Goal: Communication & Community: Share content

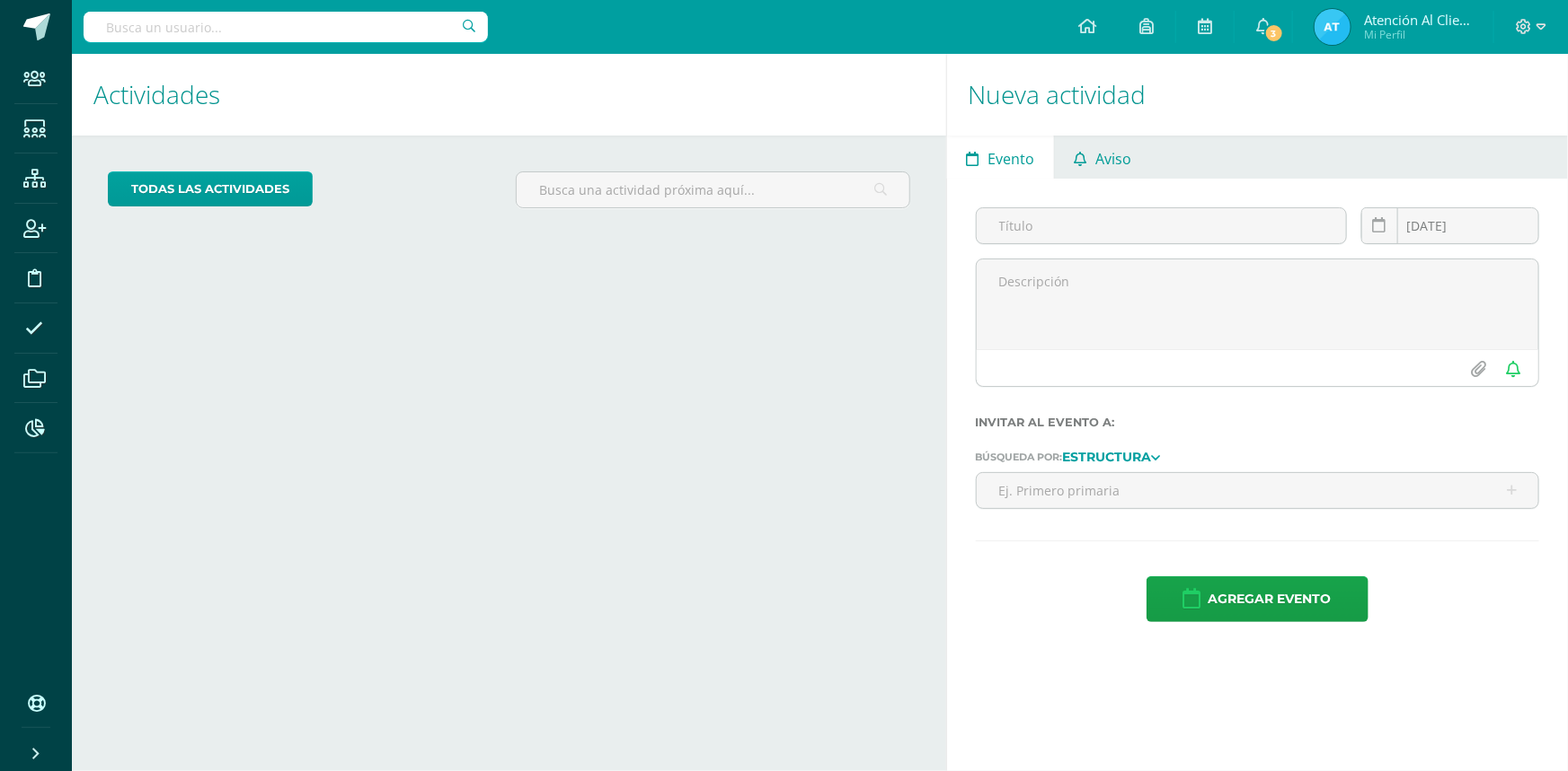
click at [1125, 146] on span "Aviso" at bounding box center [1113, 159] width 36 height 43
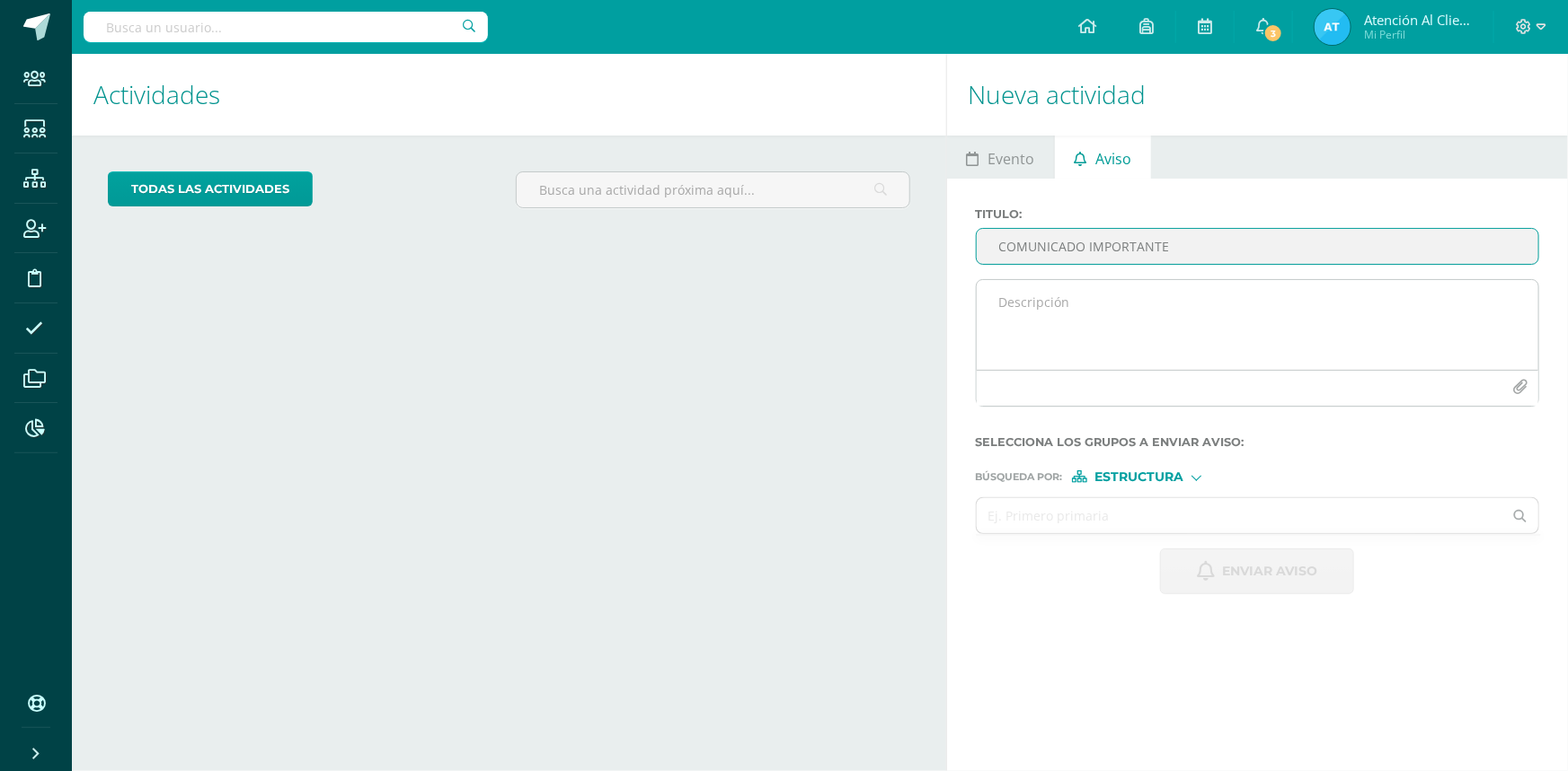
type input "COMUNICADO IMPORTANTE"
click at [1060, 292] on textarea at bounding box center [1257, 325] width 561 height 90
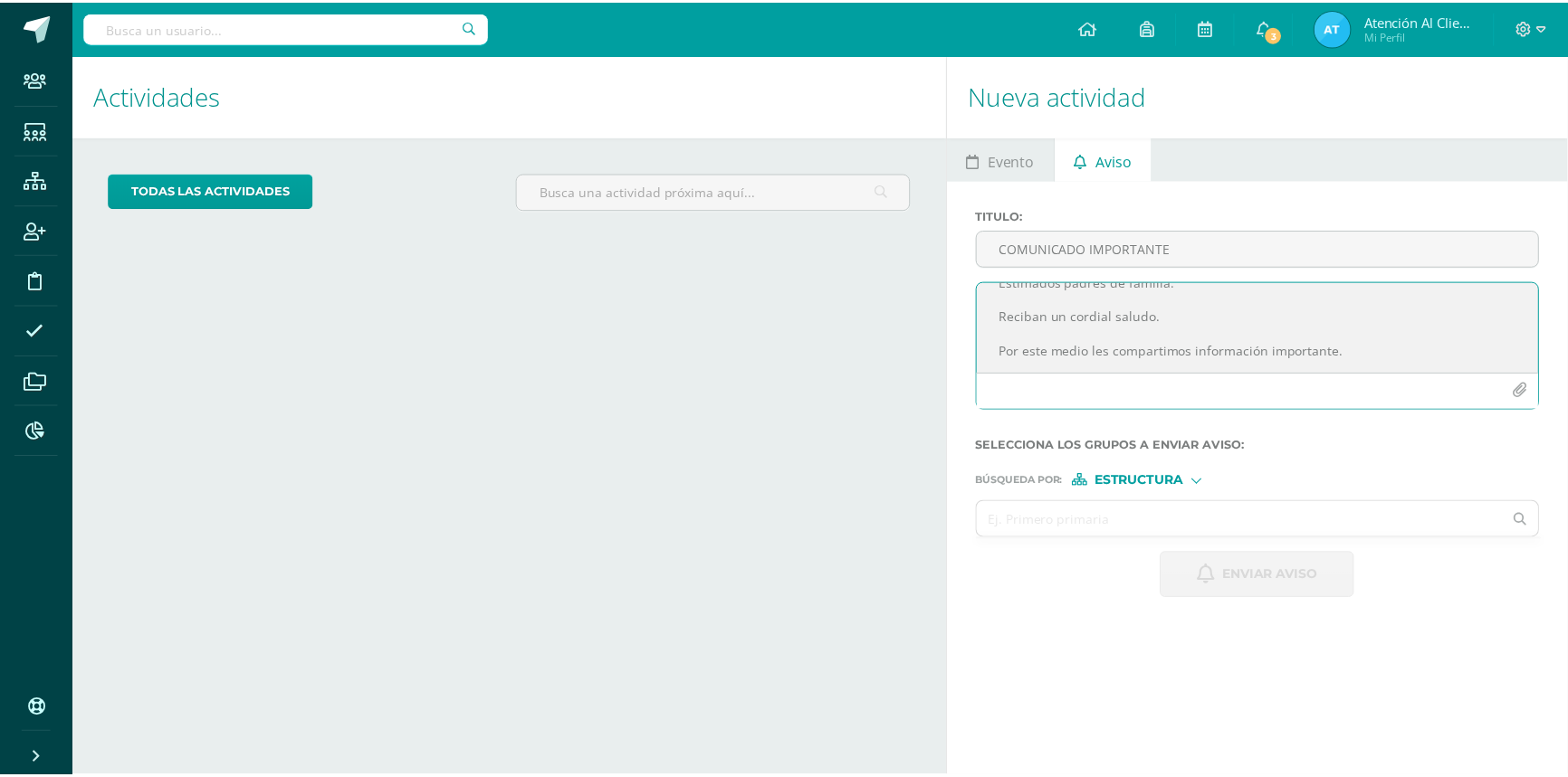
scroll to position [45, 0]
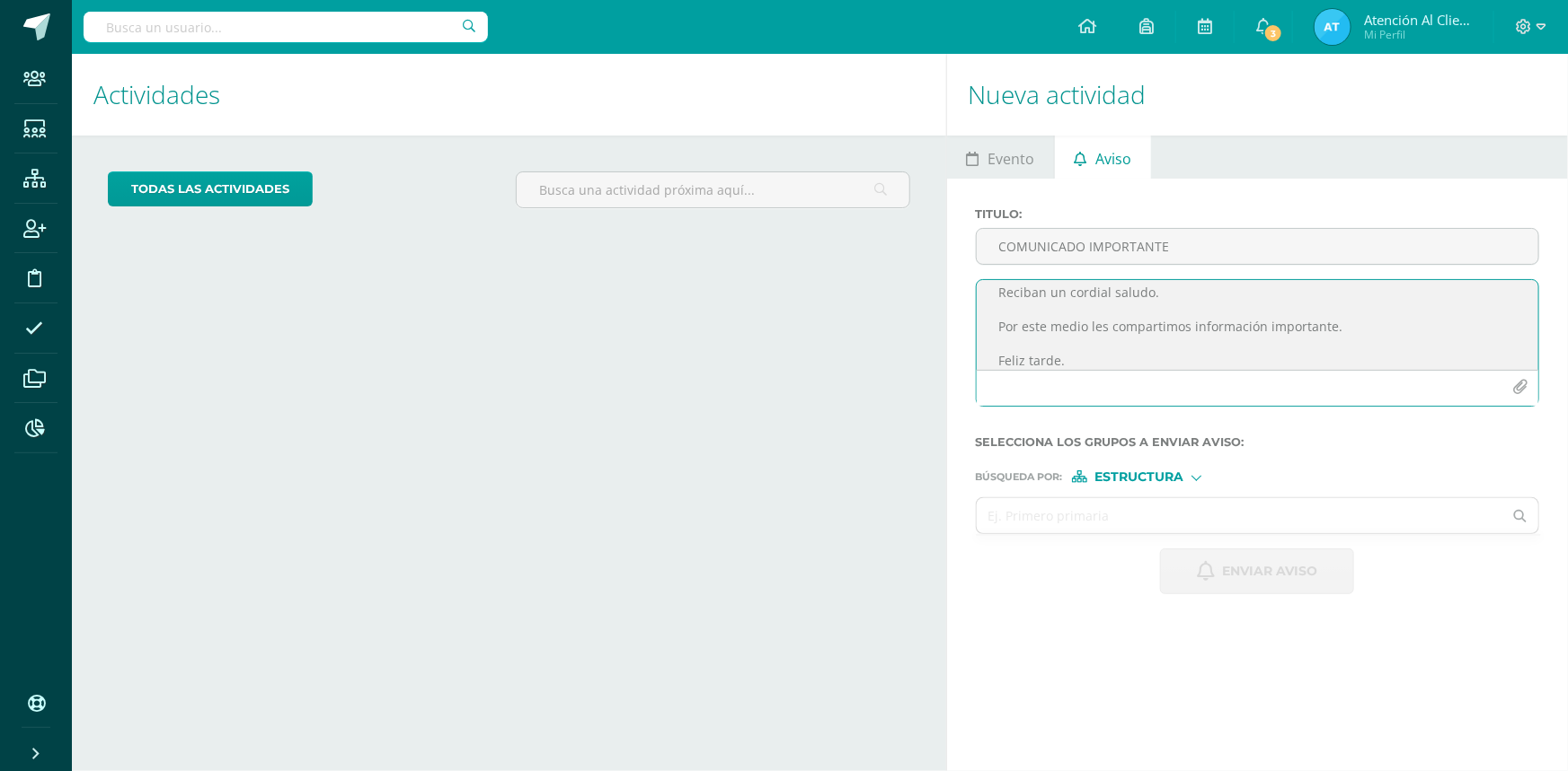
type textarea "Estimados padres de familia. Reciban un cordial saludo. Por este medio les comp…"
click at [1522, 390] on icon "button" at bounding box center [1520, 387] width 15 height 15
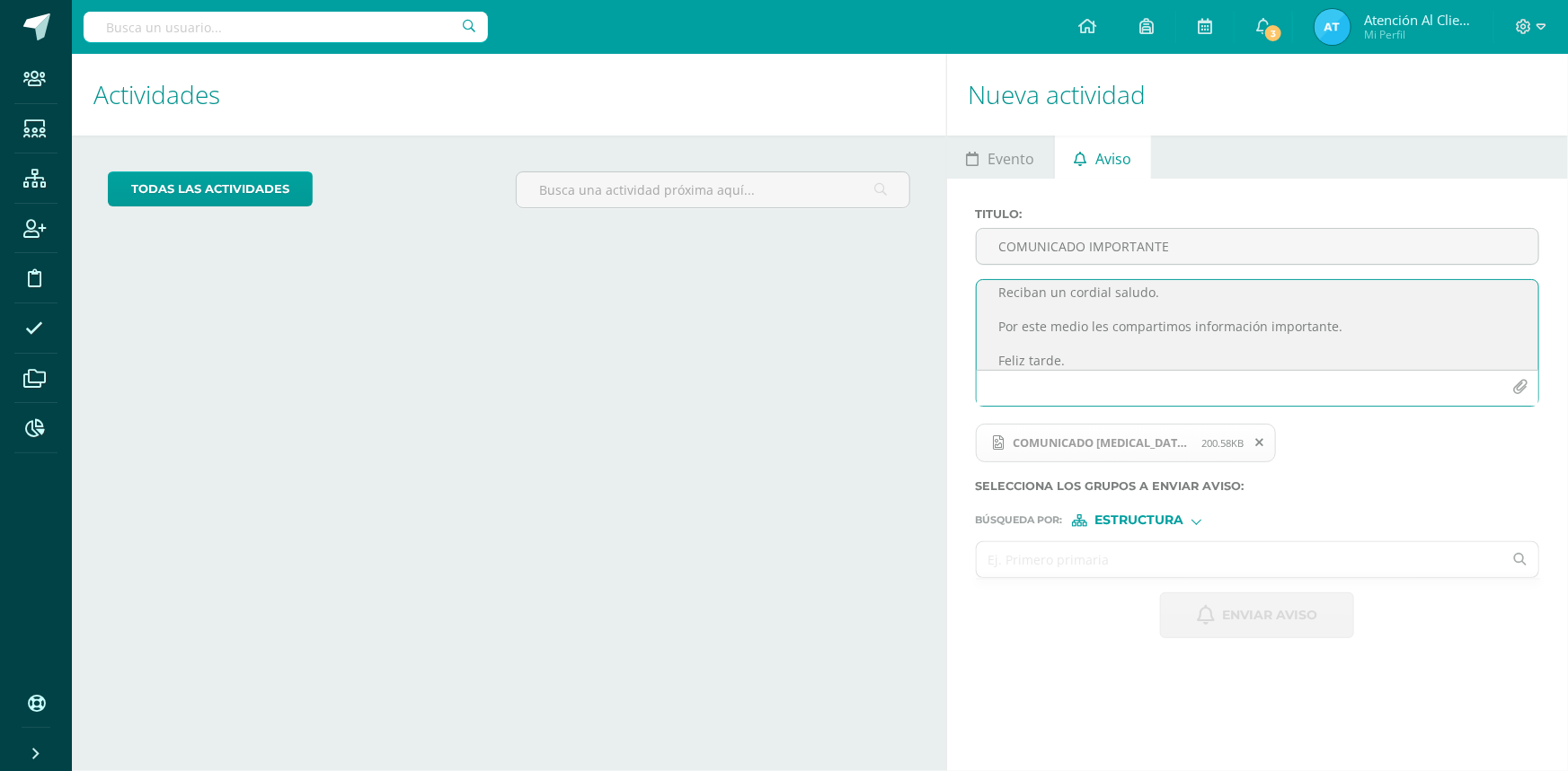
click at [1105, 559] on input "text" at bounding box center [1240, 560] width 527 height 35
type input "secunda"
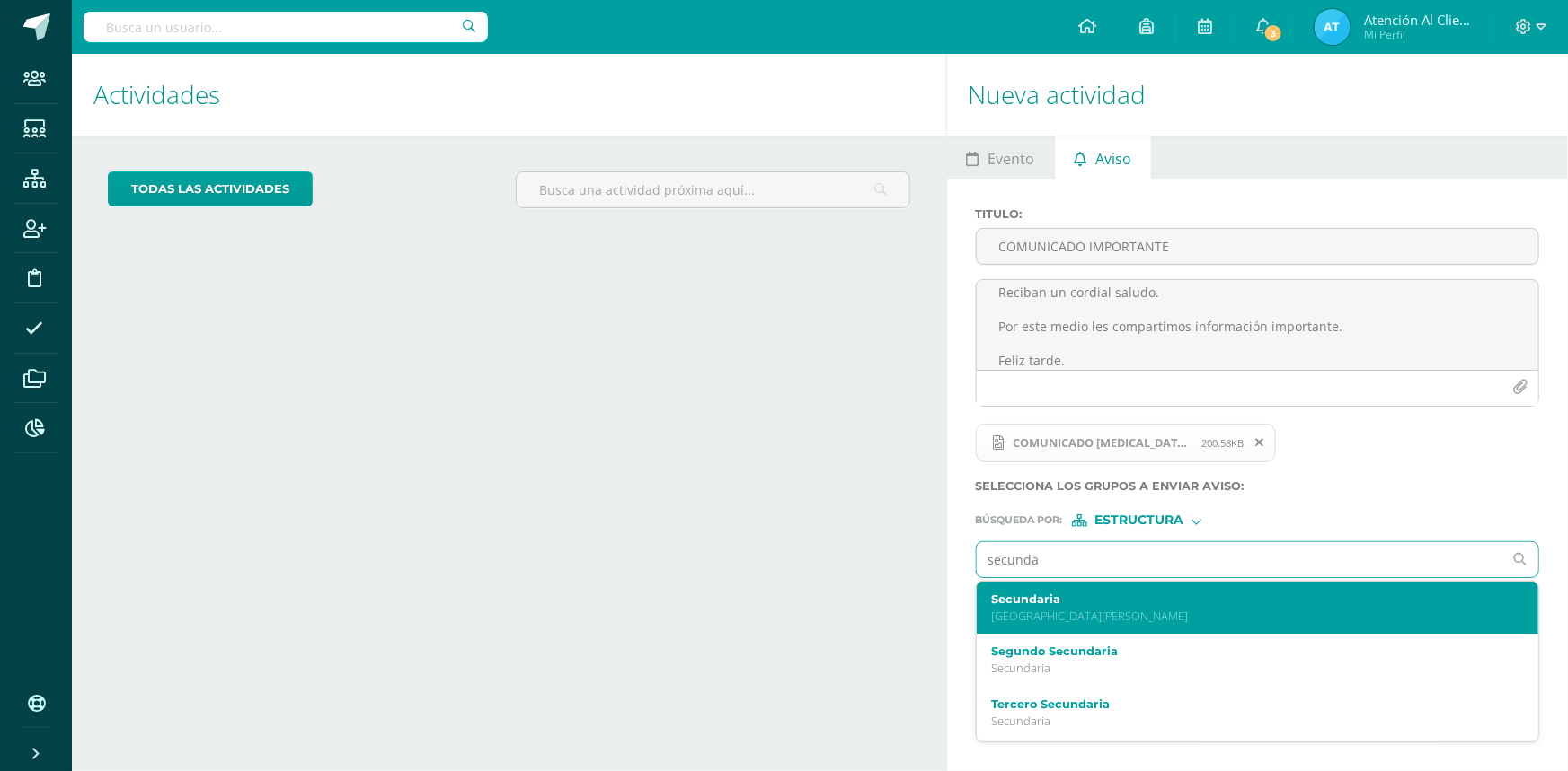
click at [1012, 612] on p "[GEOGRAPHIC_DATA][PERSON_NAME]" at bounding box center [1246, 617] width 510 height 15
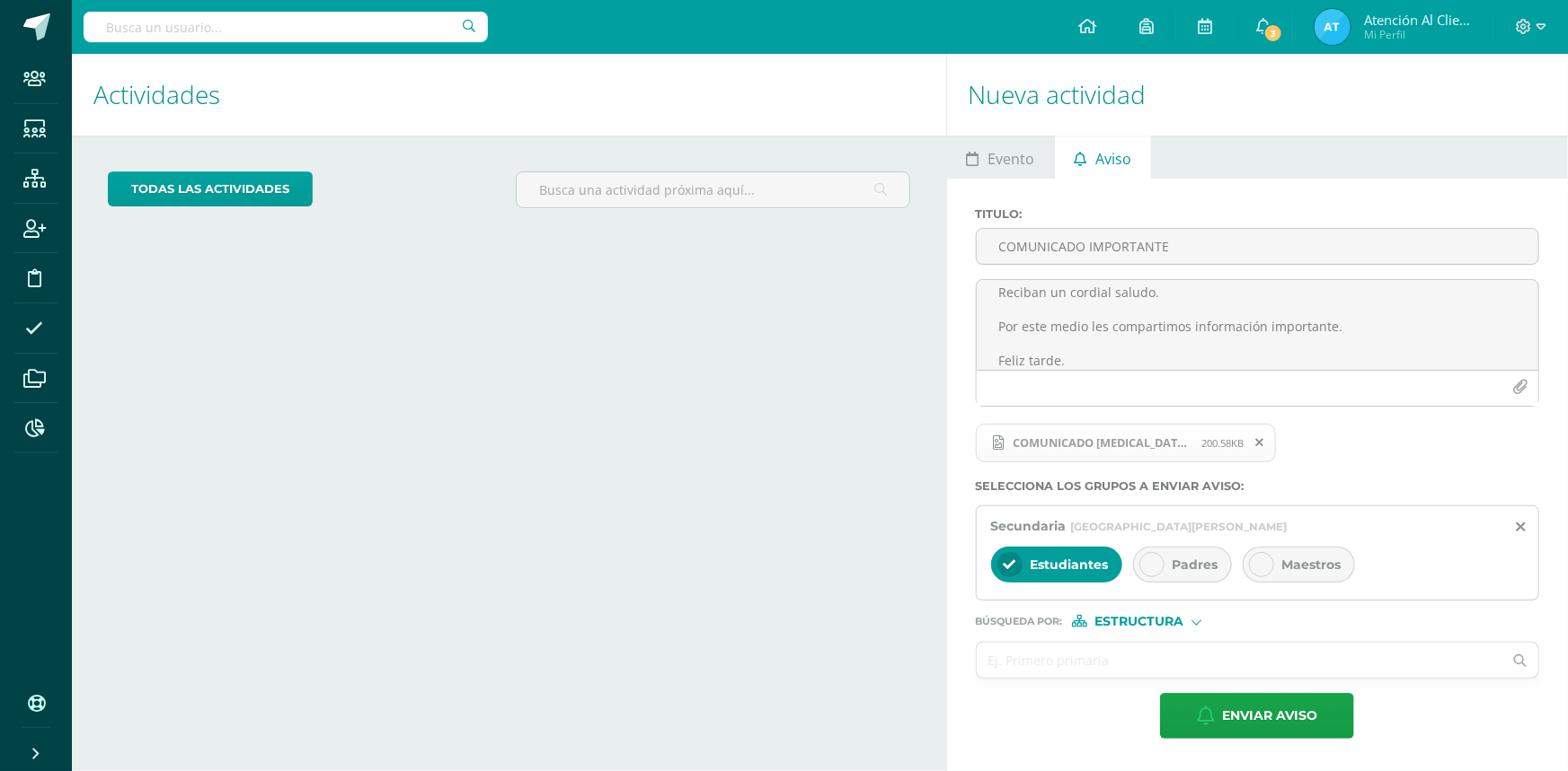
drag, startPoint x: 1180, startPoint y: 572, endPoint x: 1170, endPoint y: 572, distance: 10.0
click at [1180, 572] on span "Padres" at bounding box center [1196, 565] width 46 height 16
drag, startPoint x: 1075, startPoint y: 549, endPoint x: 1074, endPoint y: 584, distance: 35.0
click at [1073, 549] on div "Estudiantes" at bounding box center [1057, 564] width 131 height 36
click at [1114, 614] on div "Búsqueda por : Estructura Estructura Persona" at bounding box center [1257, 614] width 563 height 27
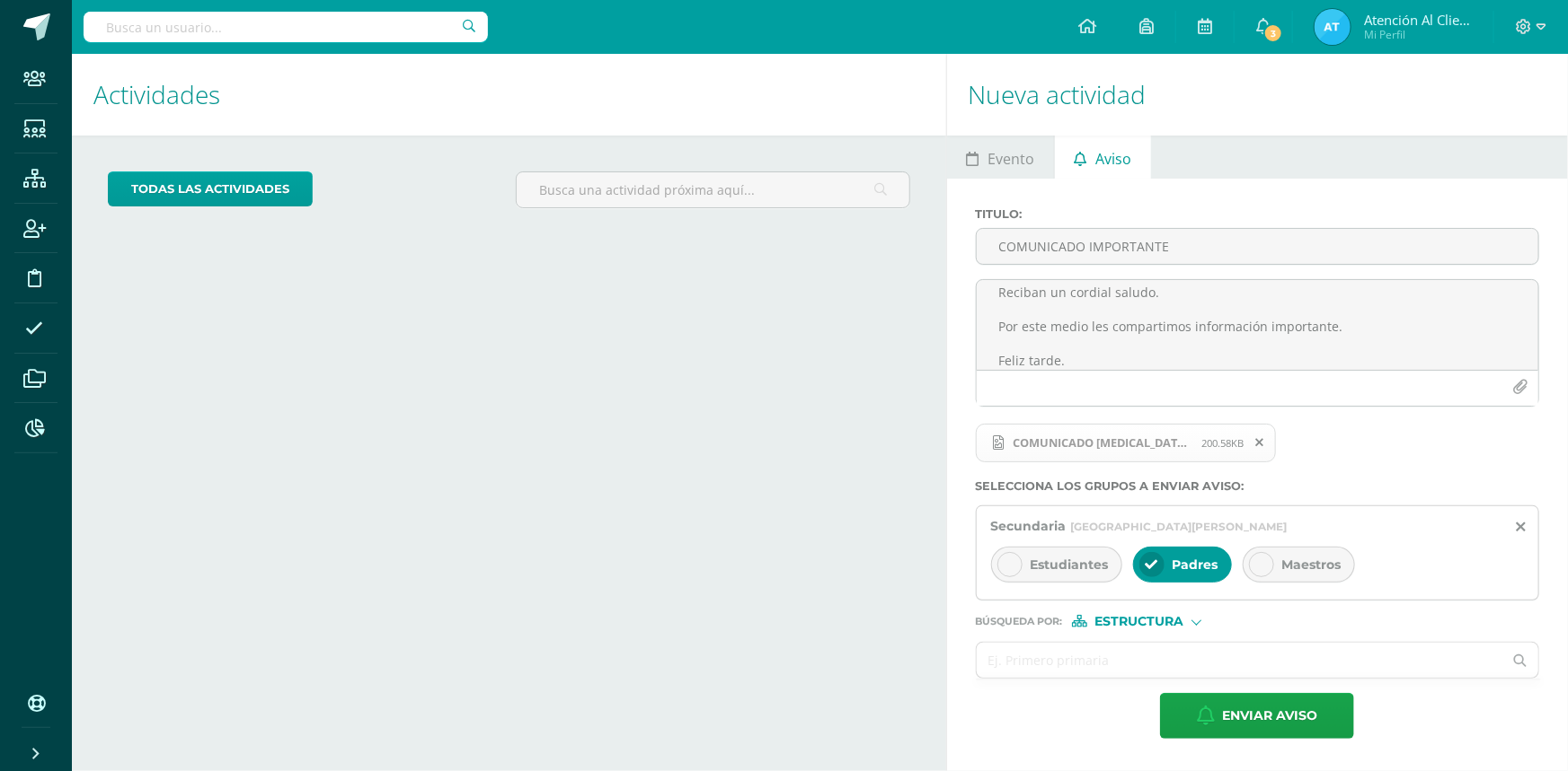
click at [1141, 613] on div "Búsqueda por : Estructura Estructura Persona" at bounding box center [1257, 614] width 563 height 27
click at [1139, 623] on span "Estructura" at bounding box center [1139, 622] width 89 height 10
click at [1131, 666] on span "Persona" at bounding box center [1145, 670] width 65 height 10
click at [1125, 669] on input "text" at bounding box center [1240, 660] width 527 height 35
type input "t"
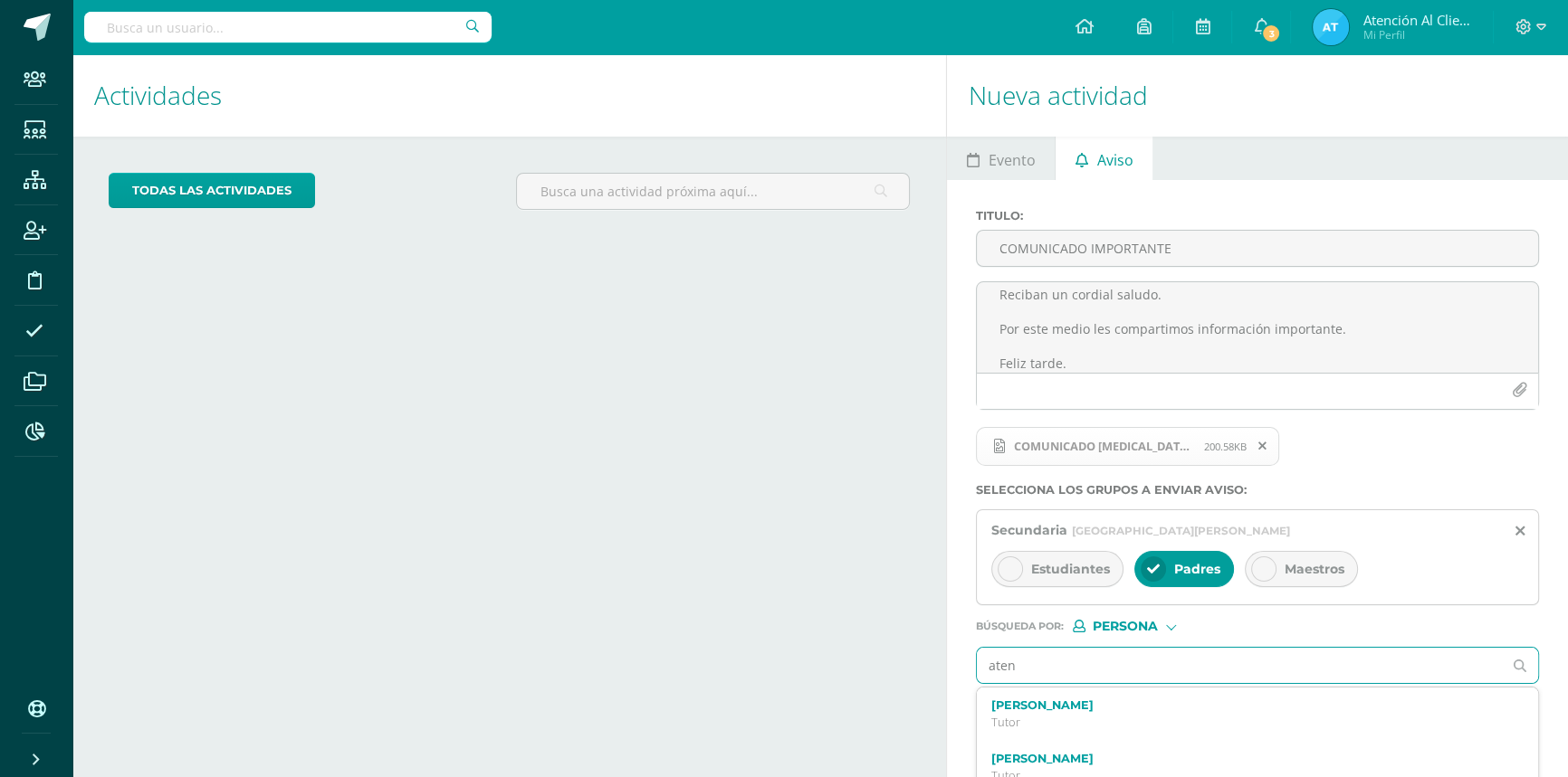
type input "atenc"
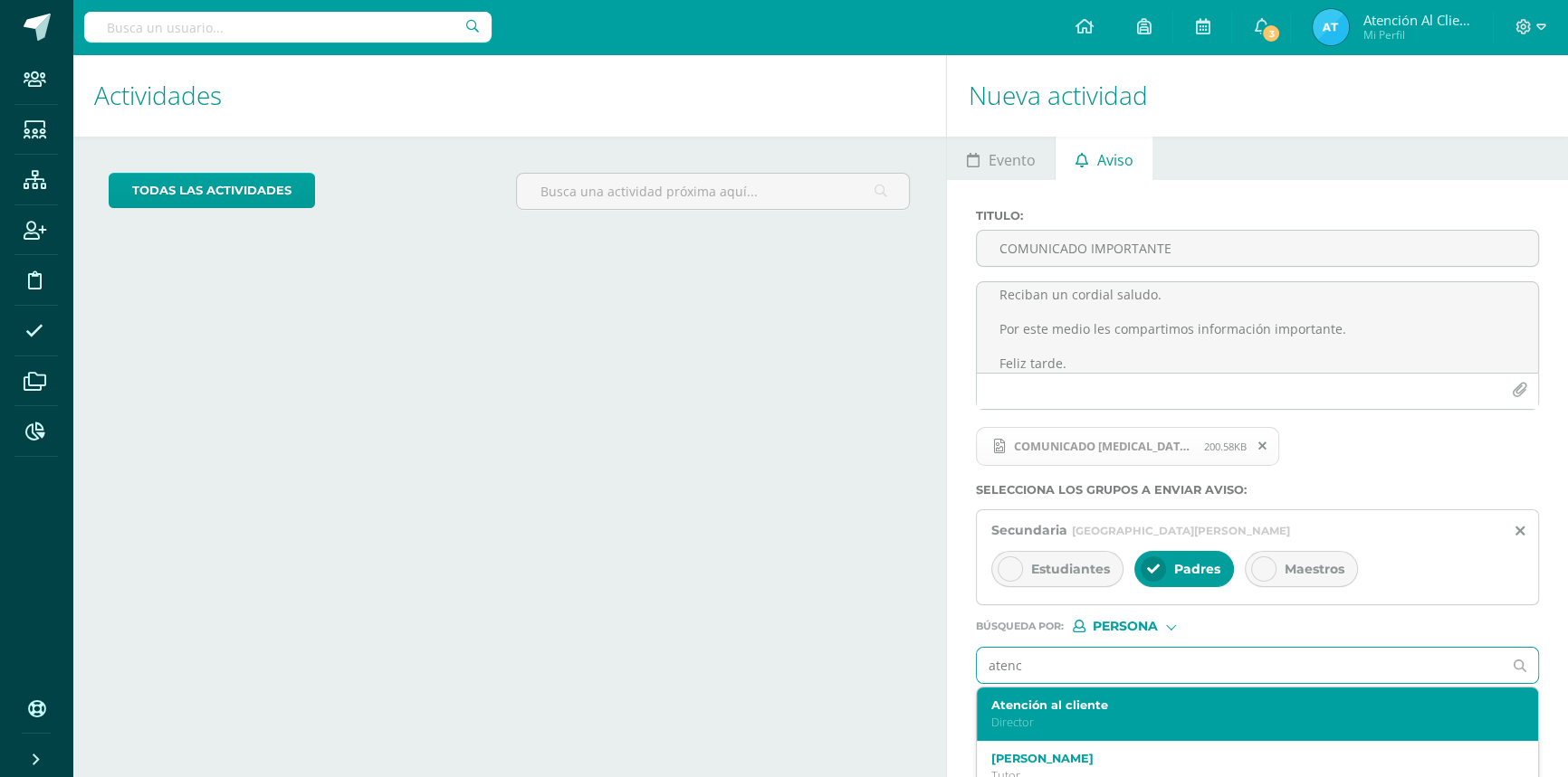
click at [1051, 722] on p "Director" at bounding box center [1245, 723] width 509 height 16
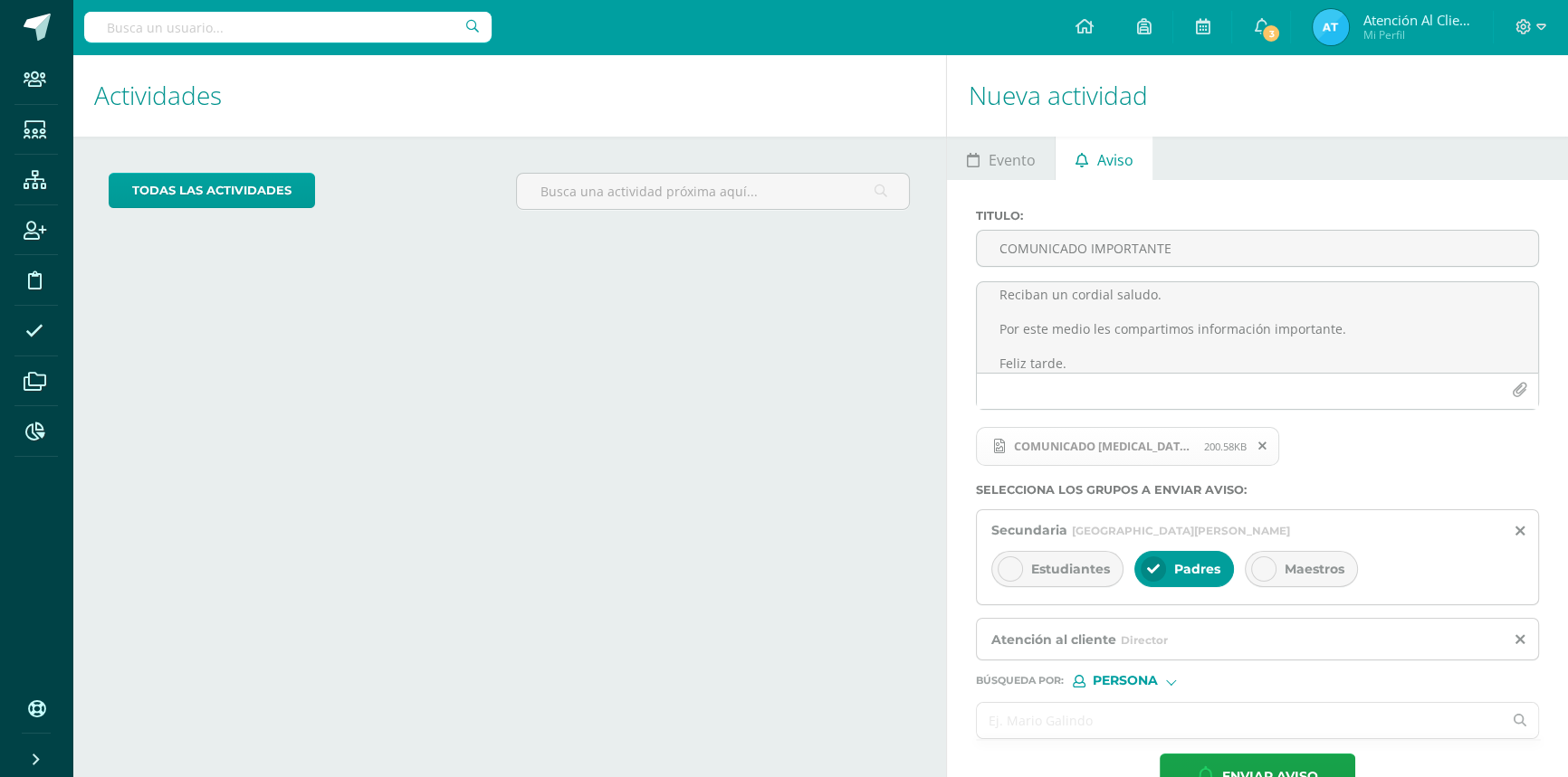
click at [1048, 722] on input "text" at bounding box center [1239, 721] width 525 height 35
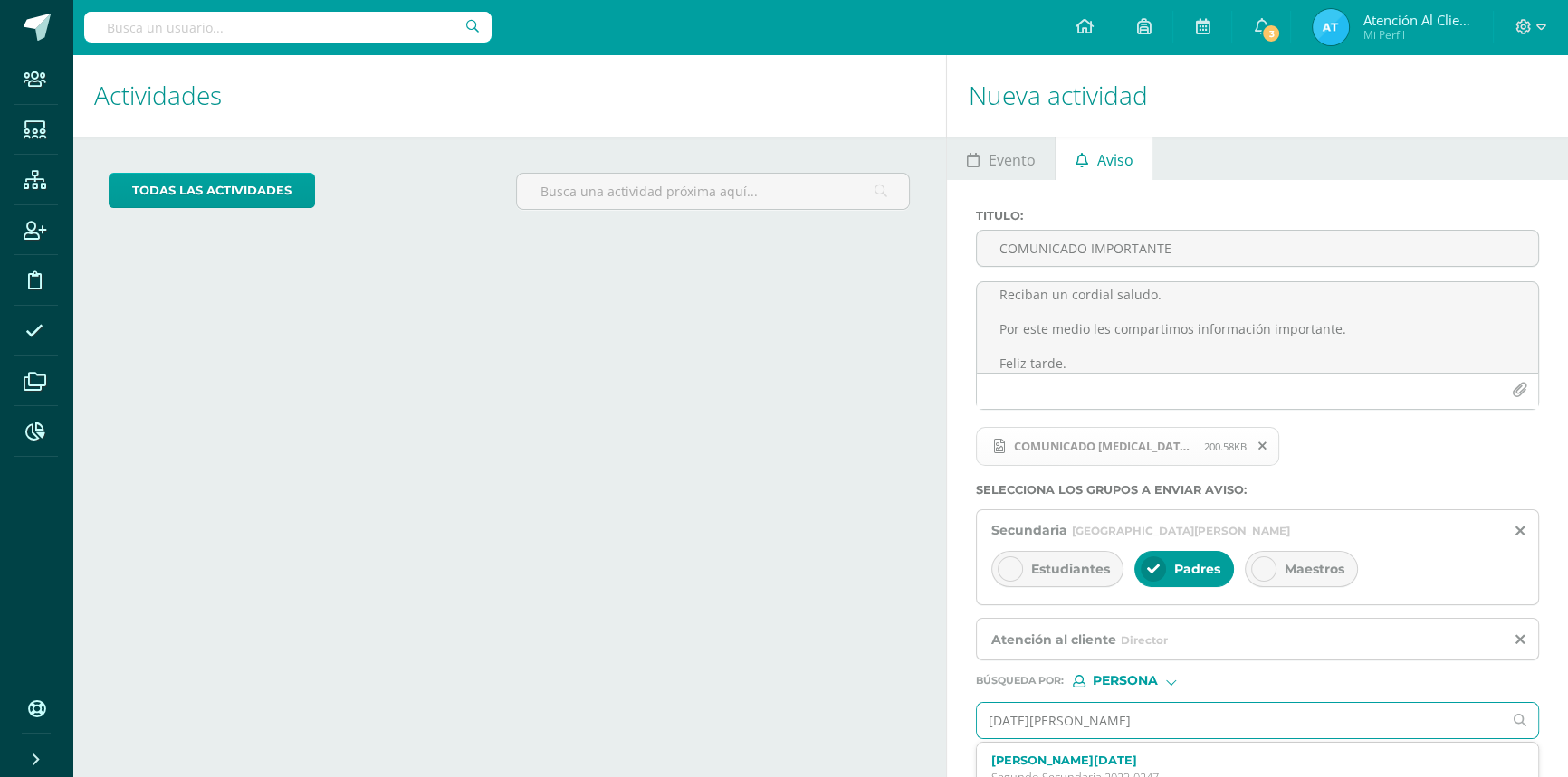
type input "lucia faja"
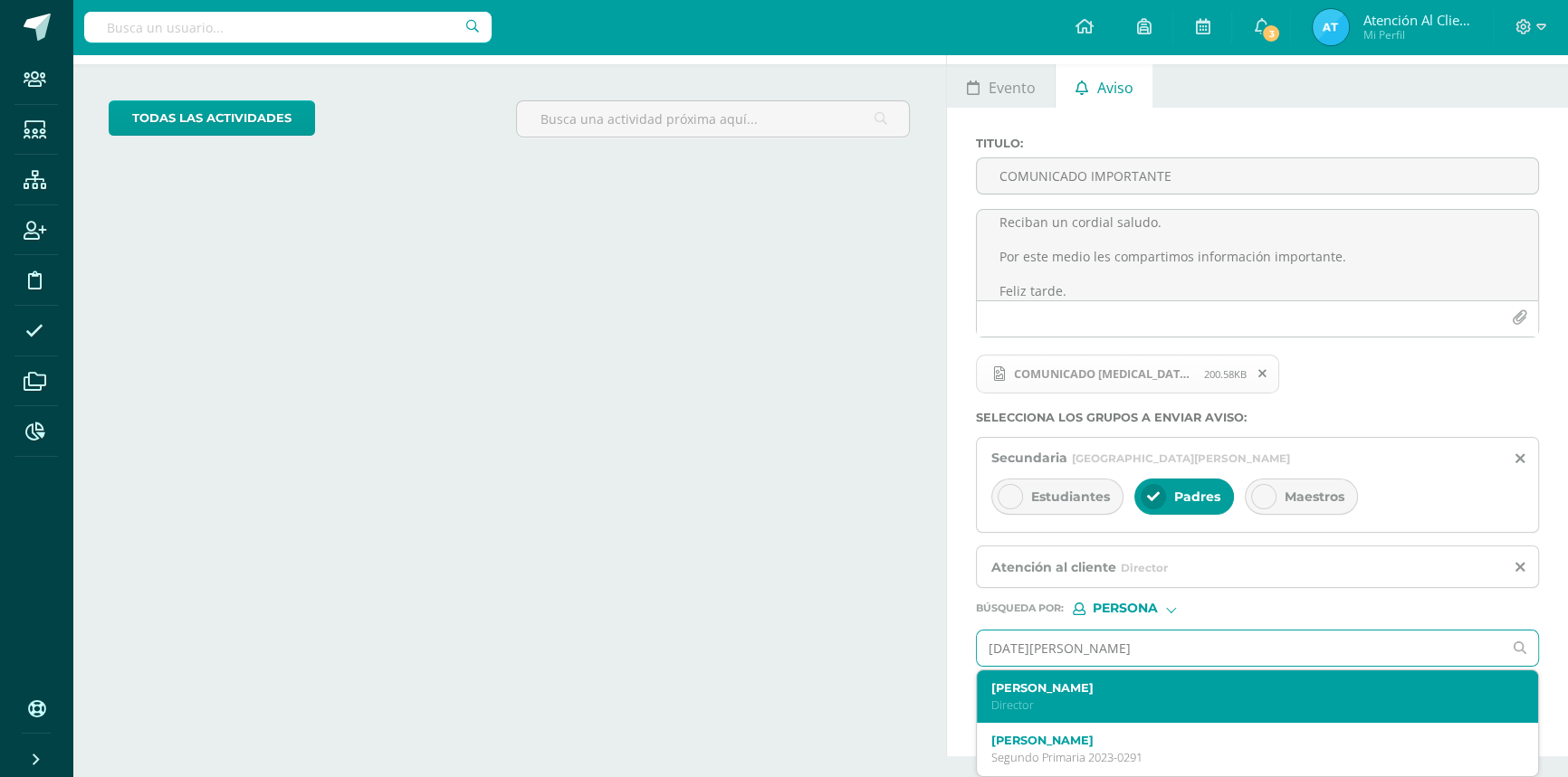
click at [1027, 697] on p "Director" at bounding box center [1245, 705] width 509 height 16
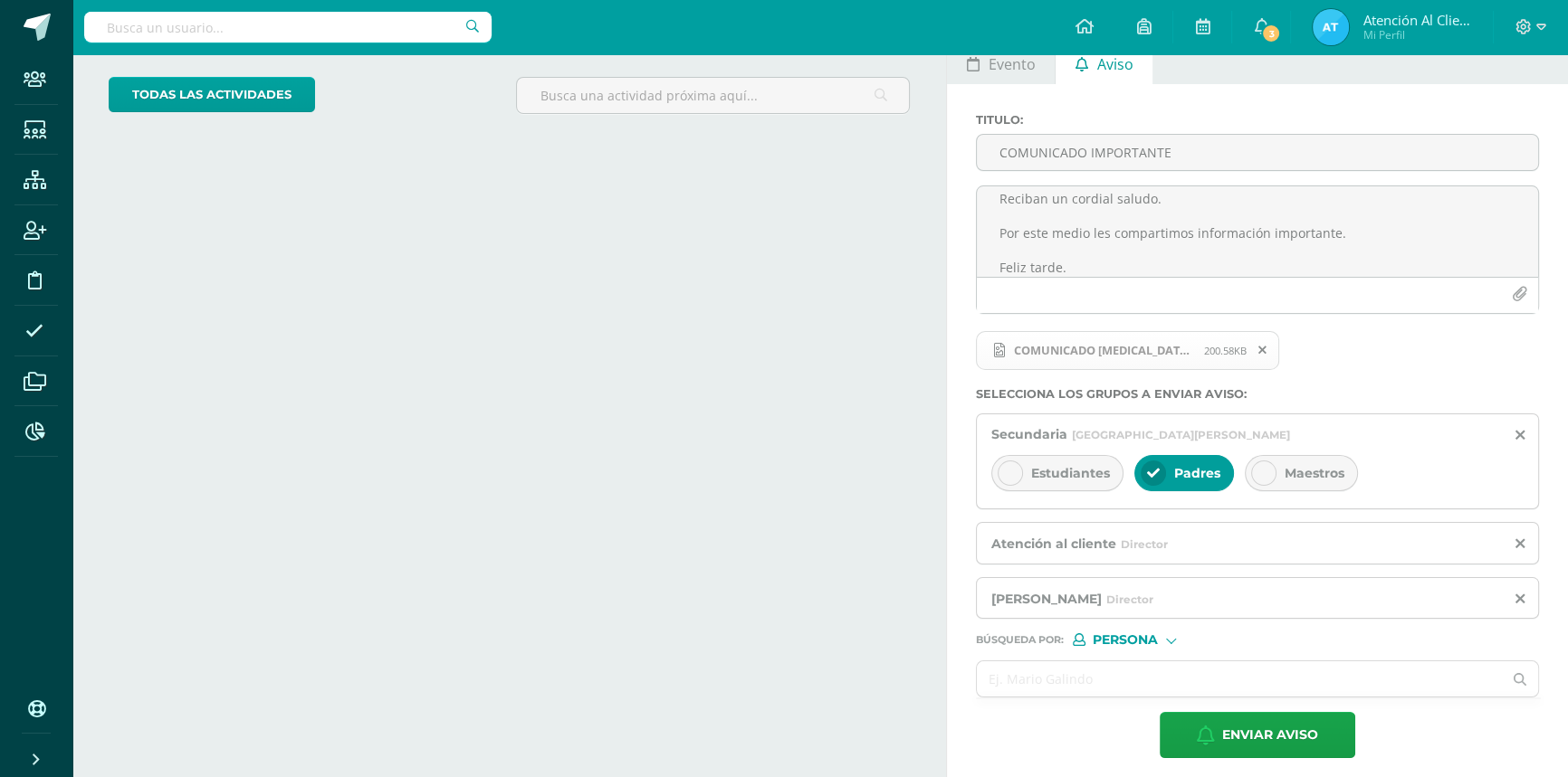
scroll to position [107, 0]
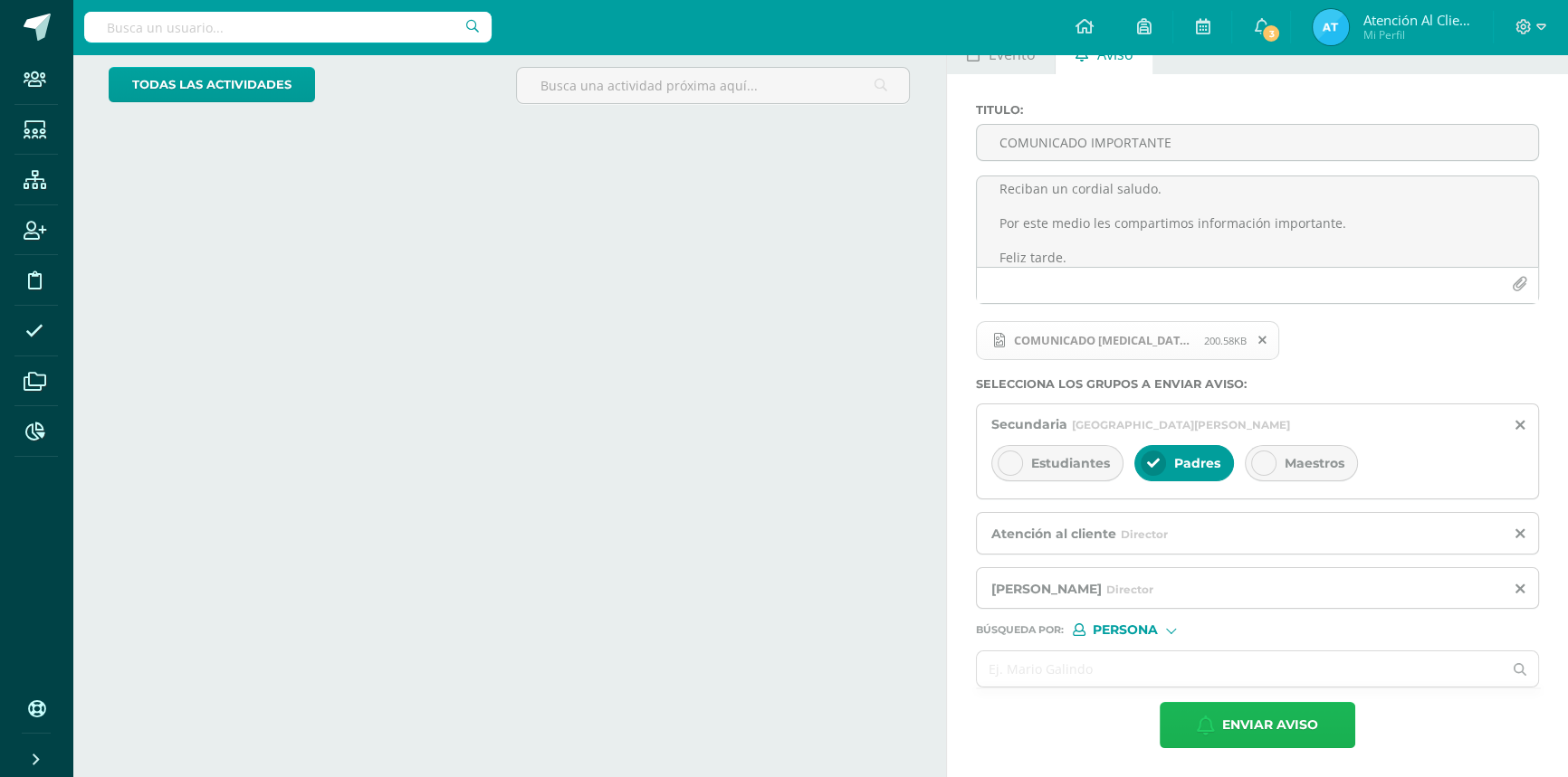
click at [1252, 723] on span "Enviar aviso" at bounding box center [1270, 726] width 96 height 45
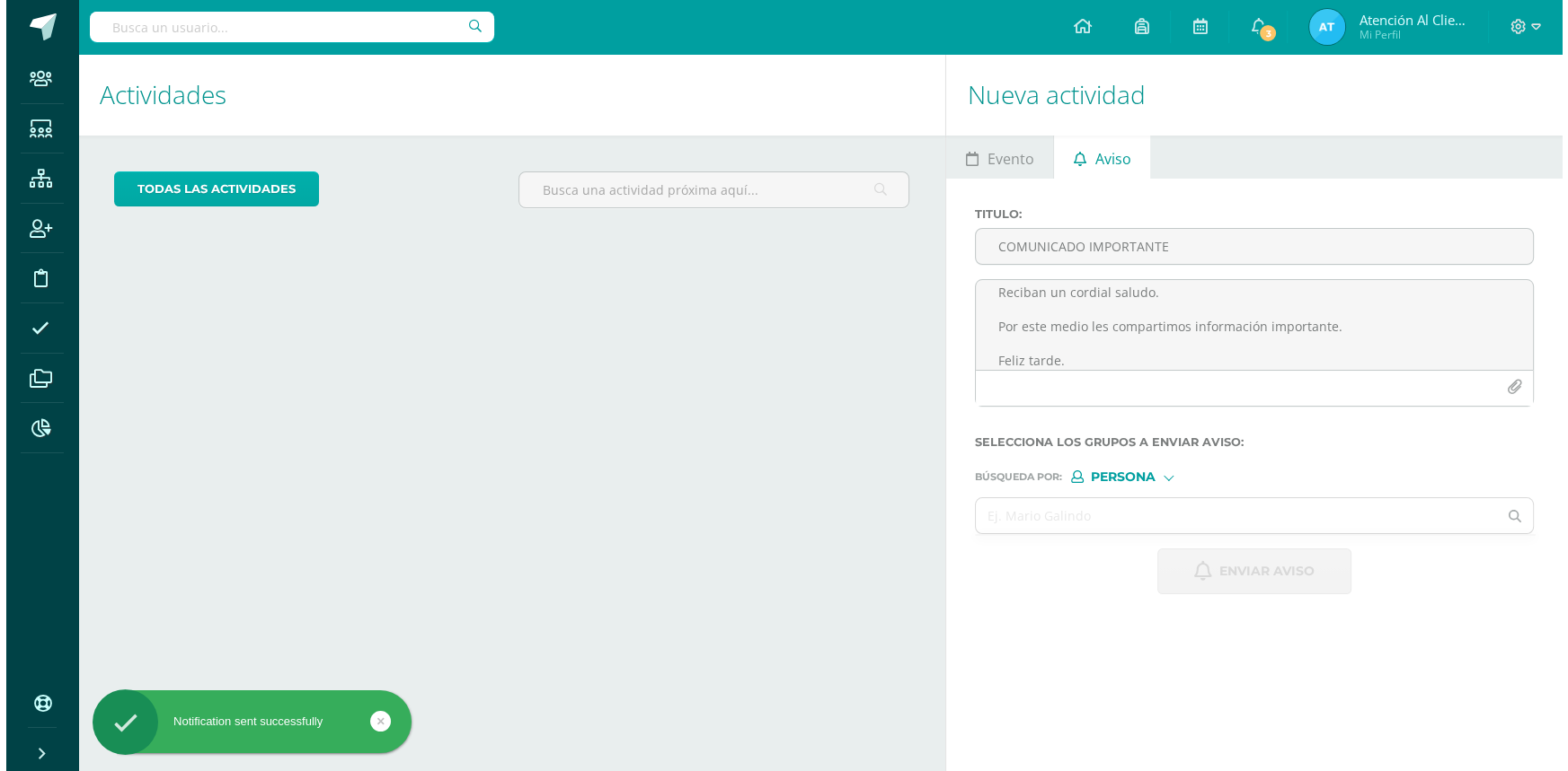
scroll to position [0, 0]
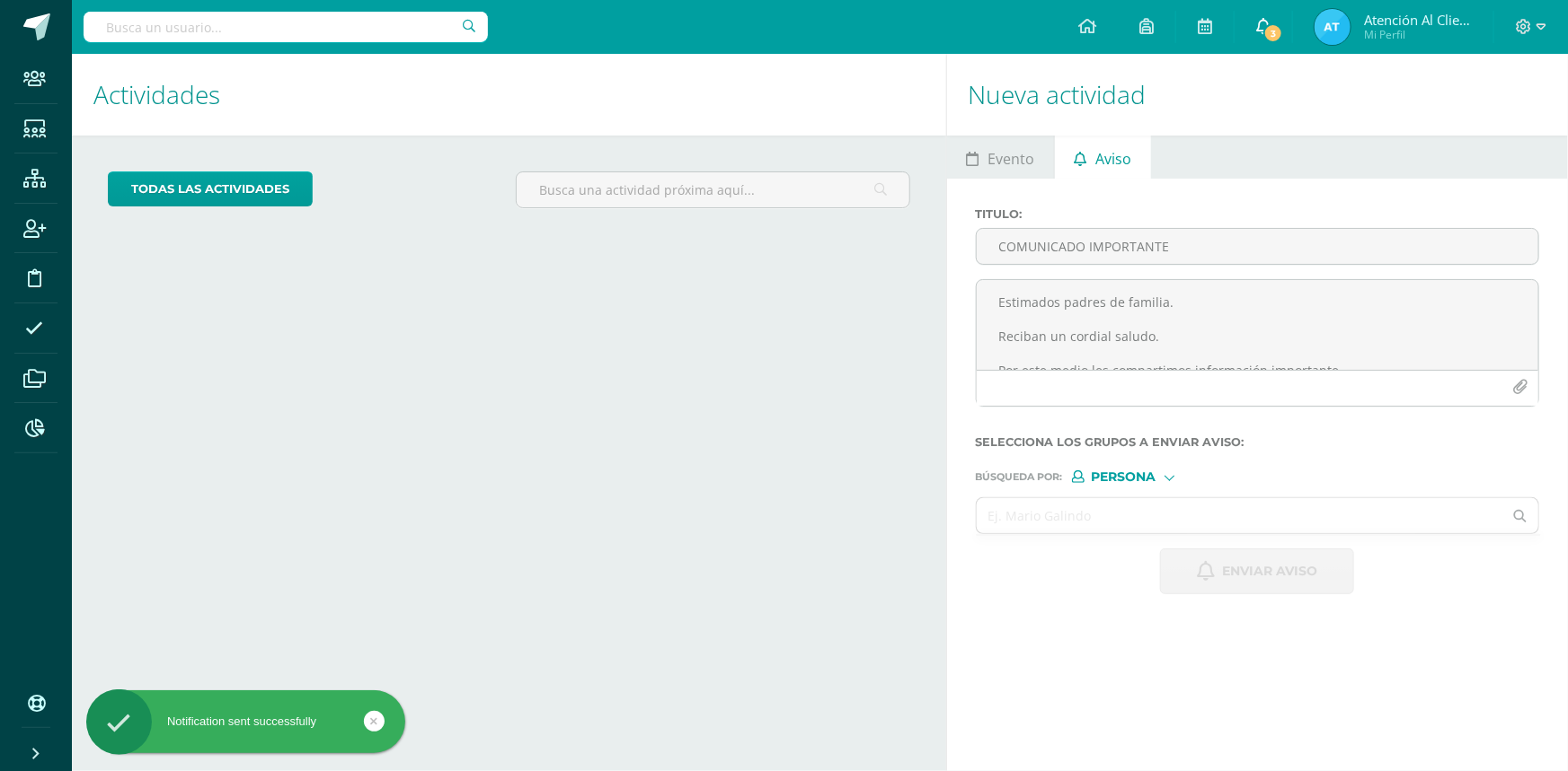
click at [1276, 33] on span "3" at bounding box center [1273, 33] width 19 height 19
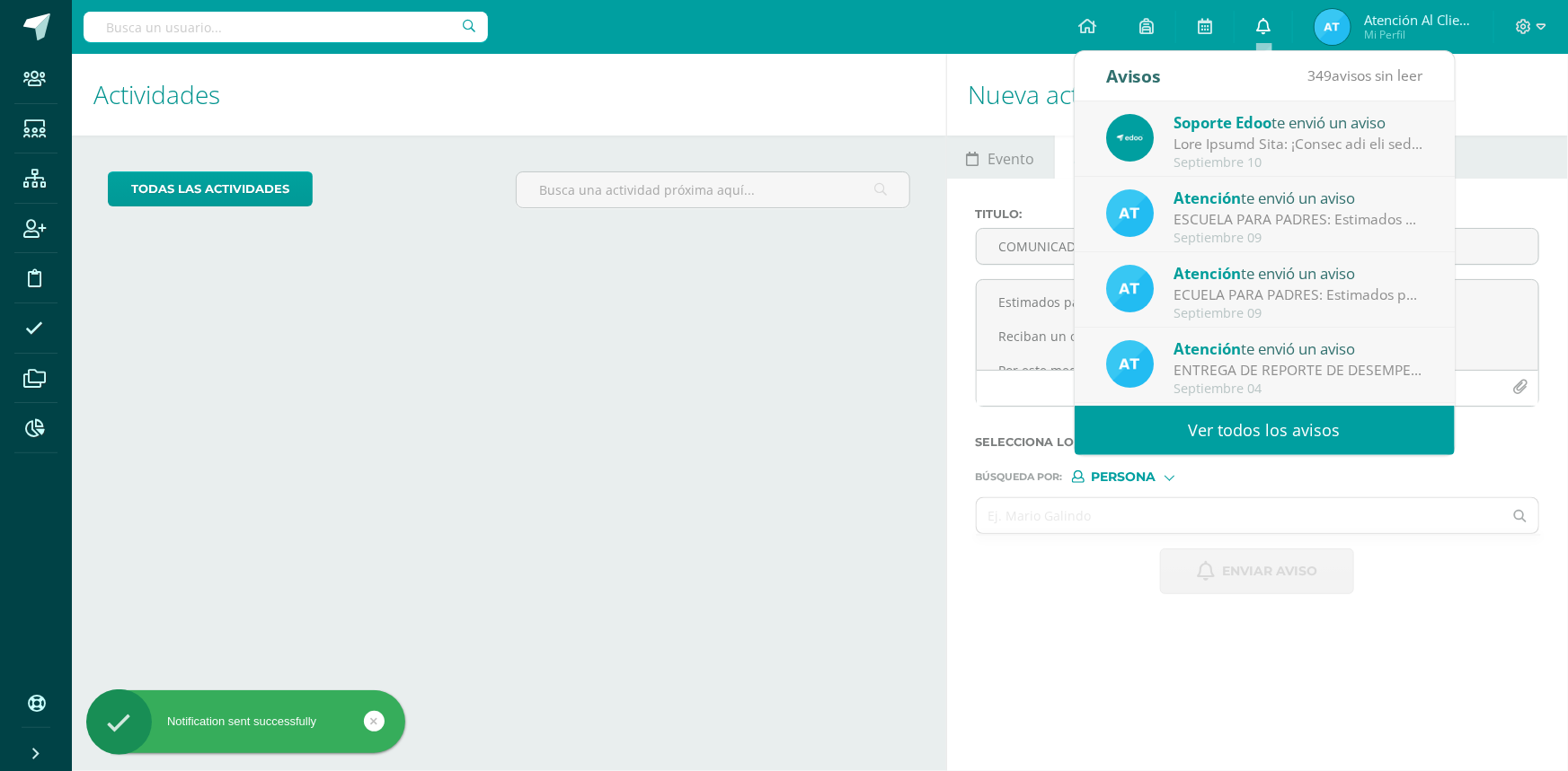
click at [1271, 22] on link "0" at bounding box center [1263, 27] width 58 height 54
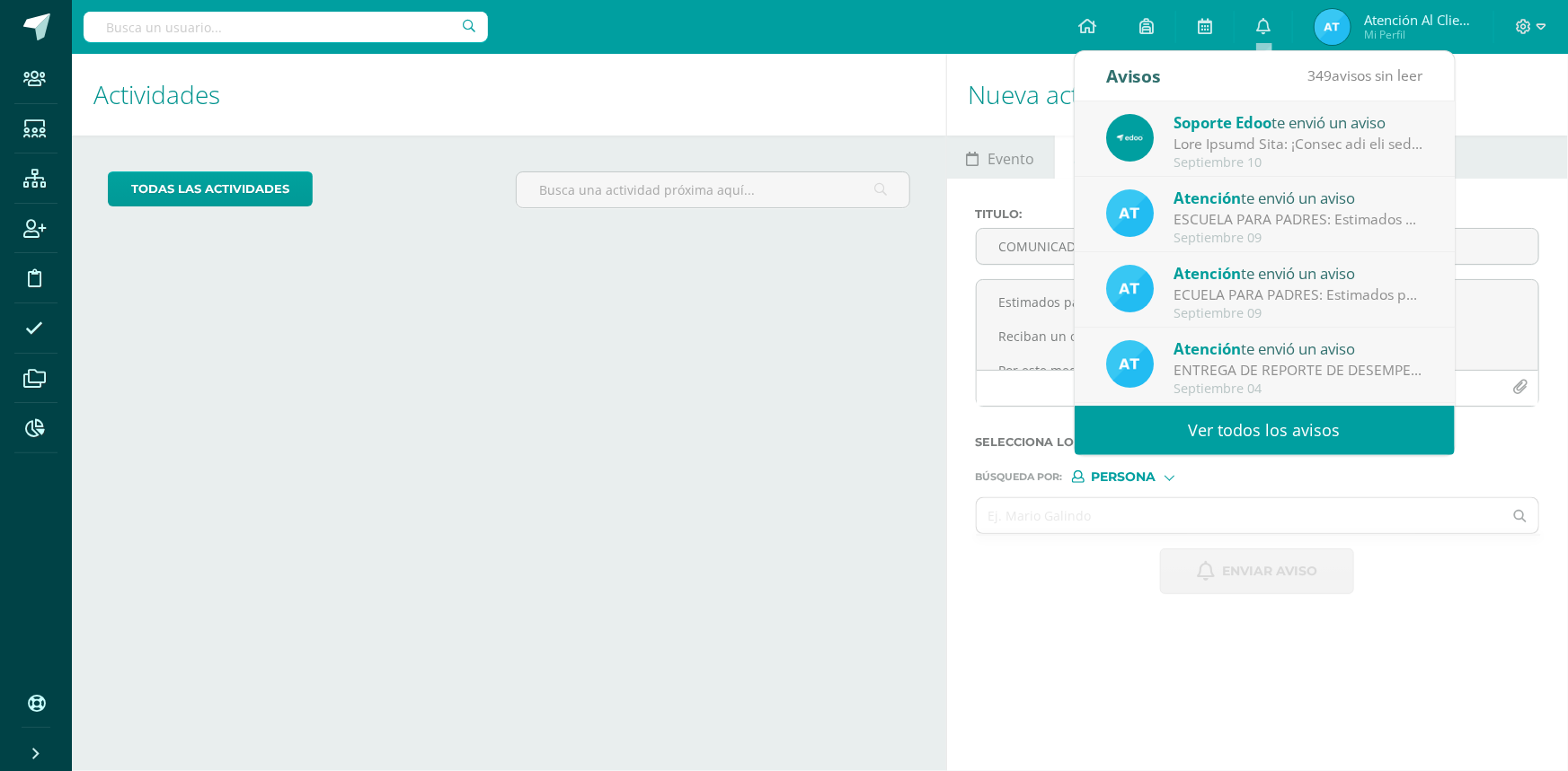
click at [838, 501] on div "Actividades Actividad todas las Actividades No tienes actividades Échale un vis…" at bounding box center [505, 412] width 881 height 717
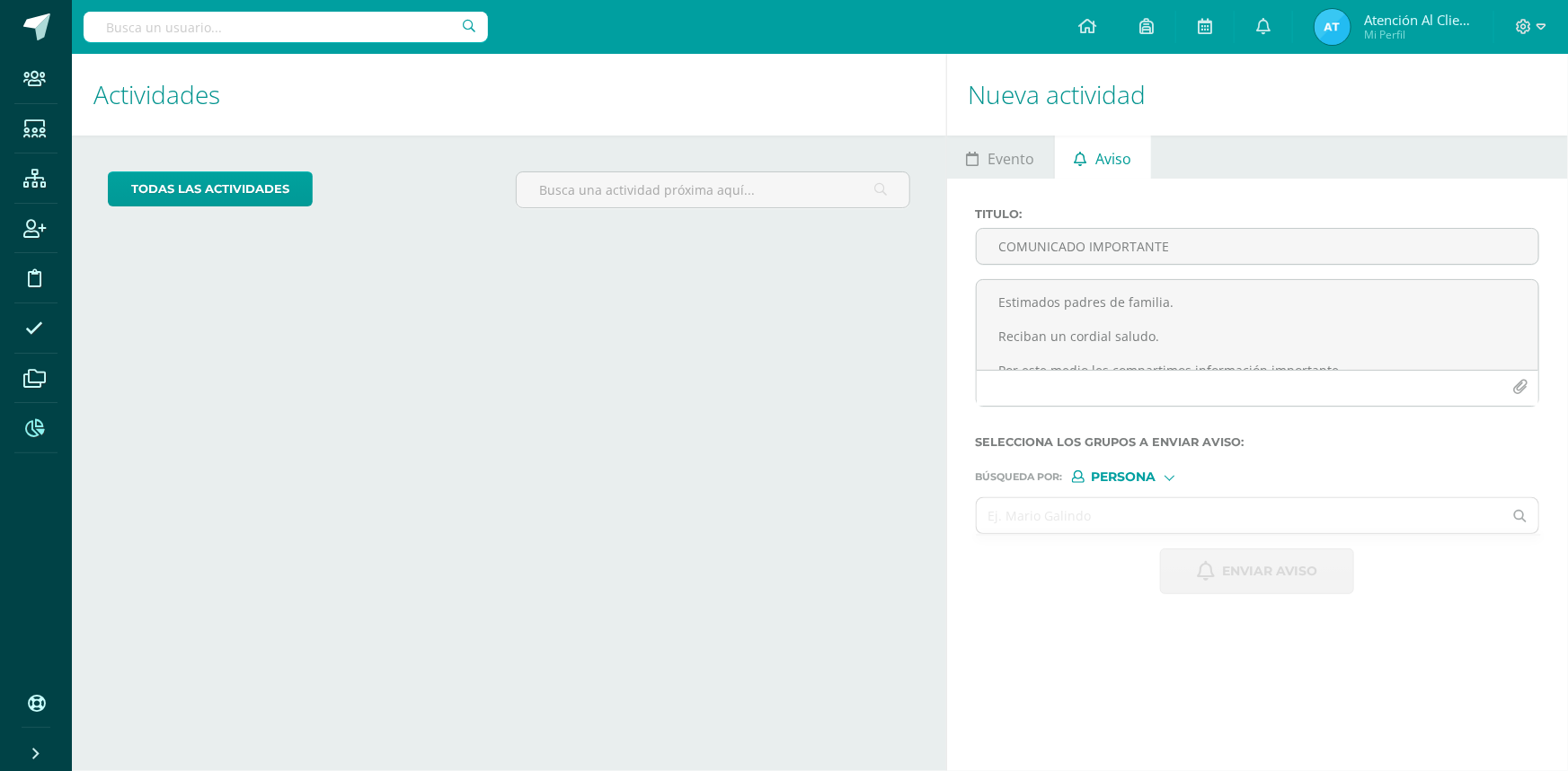
click at [27, 429] on icon at bounding box center [35, 428] width 19 height 18
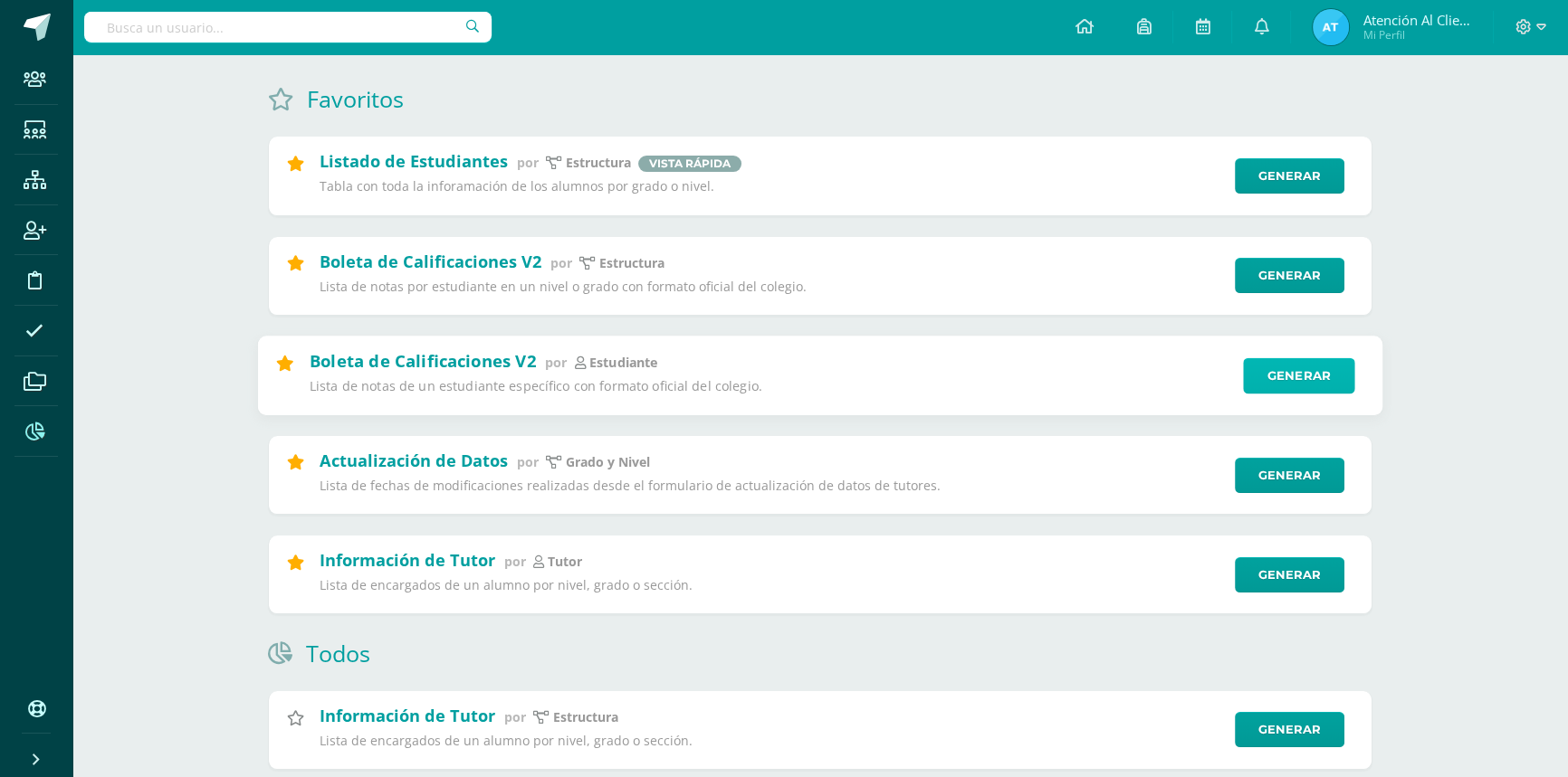
click at [1283, 374] on link "Generar" at bounding box center [1298, 375] width 112 height 36
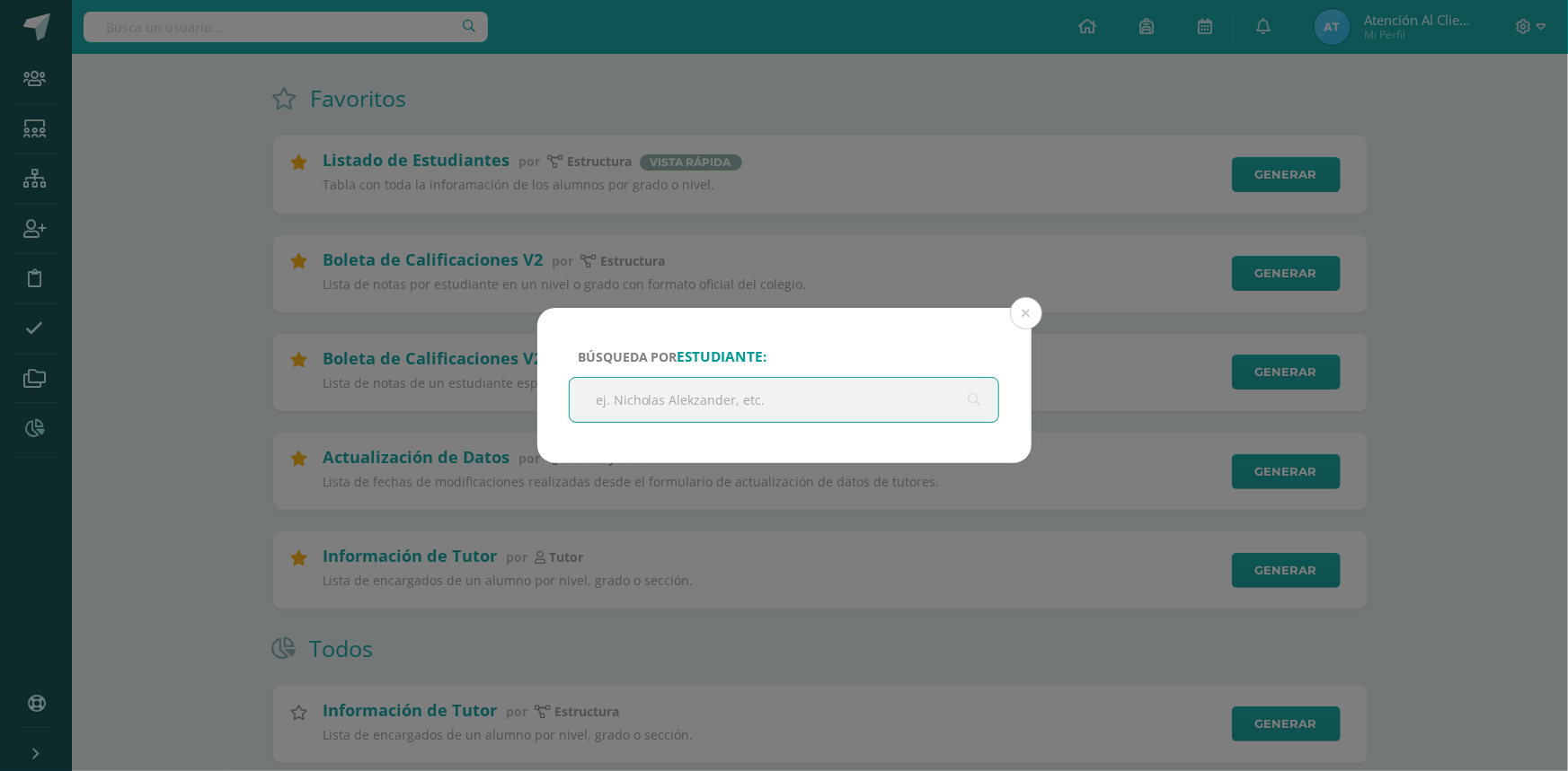
click at [761, 396] on input "text" at bounding box center [784, 400] width 429 height 44
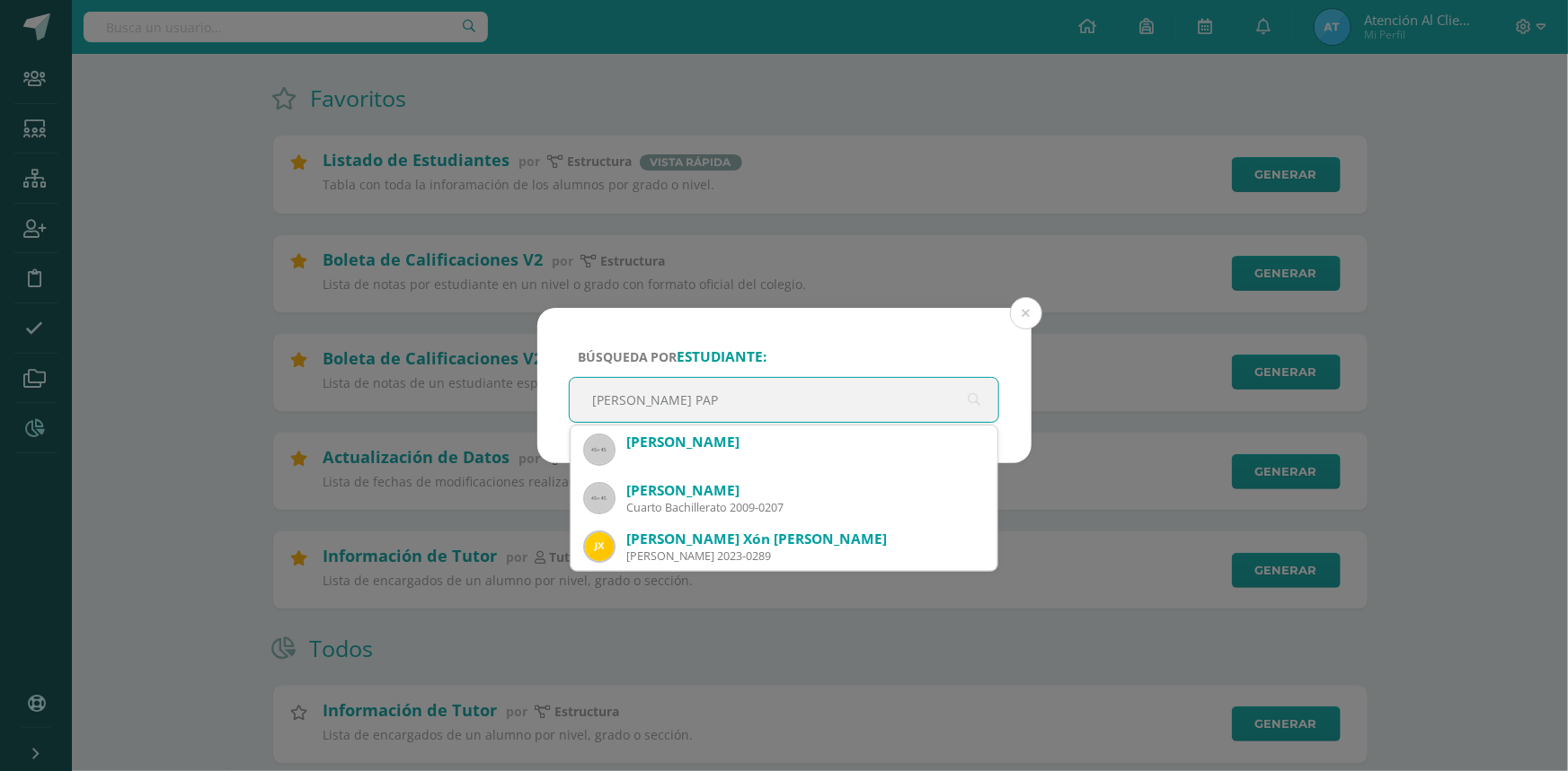
type input "[PERSON_NAME] PAPA"
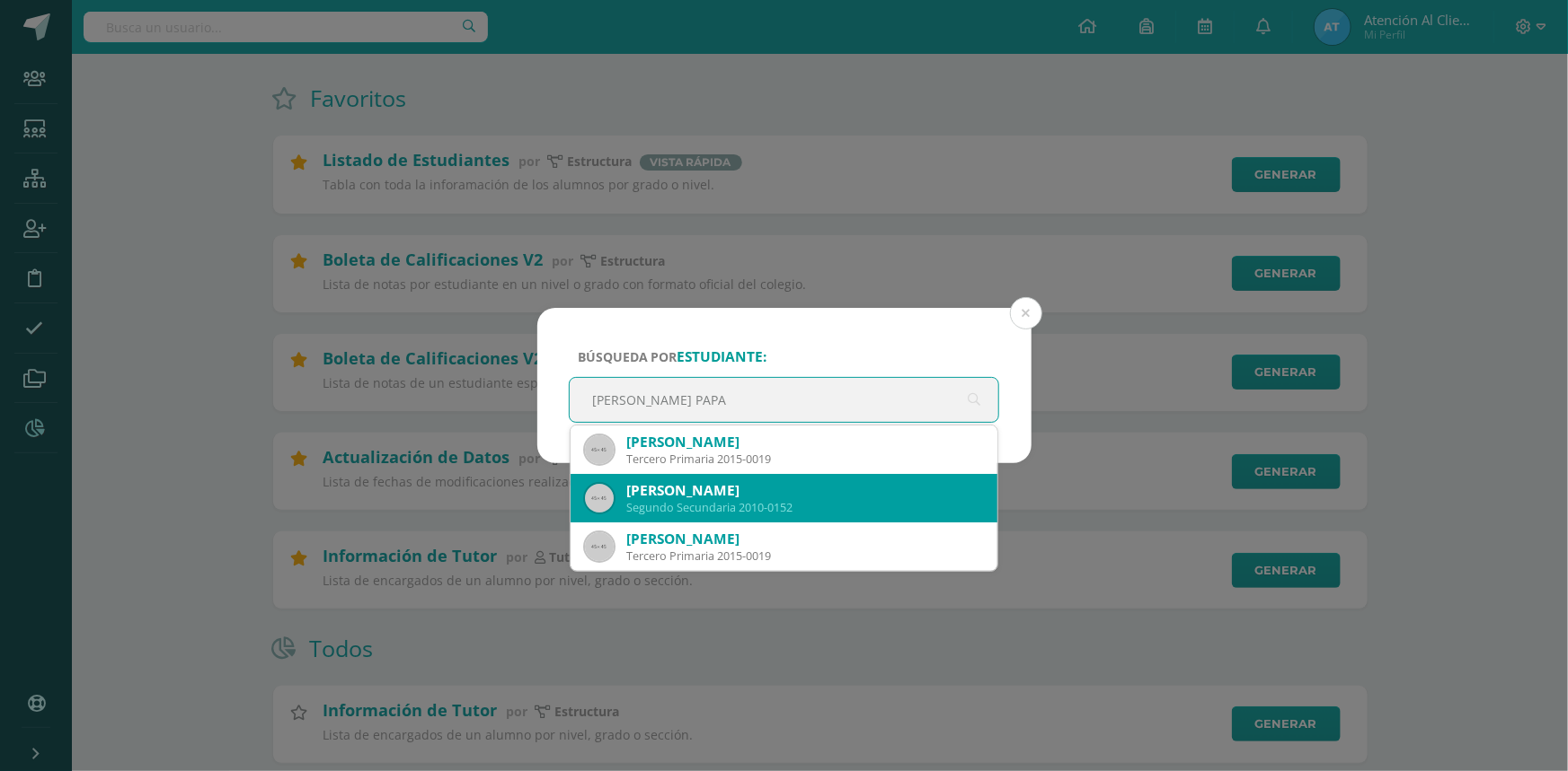
click at [790, 496] on div "[PERSON_NAME]" at bounding box center [804, 491] width 358 height 19
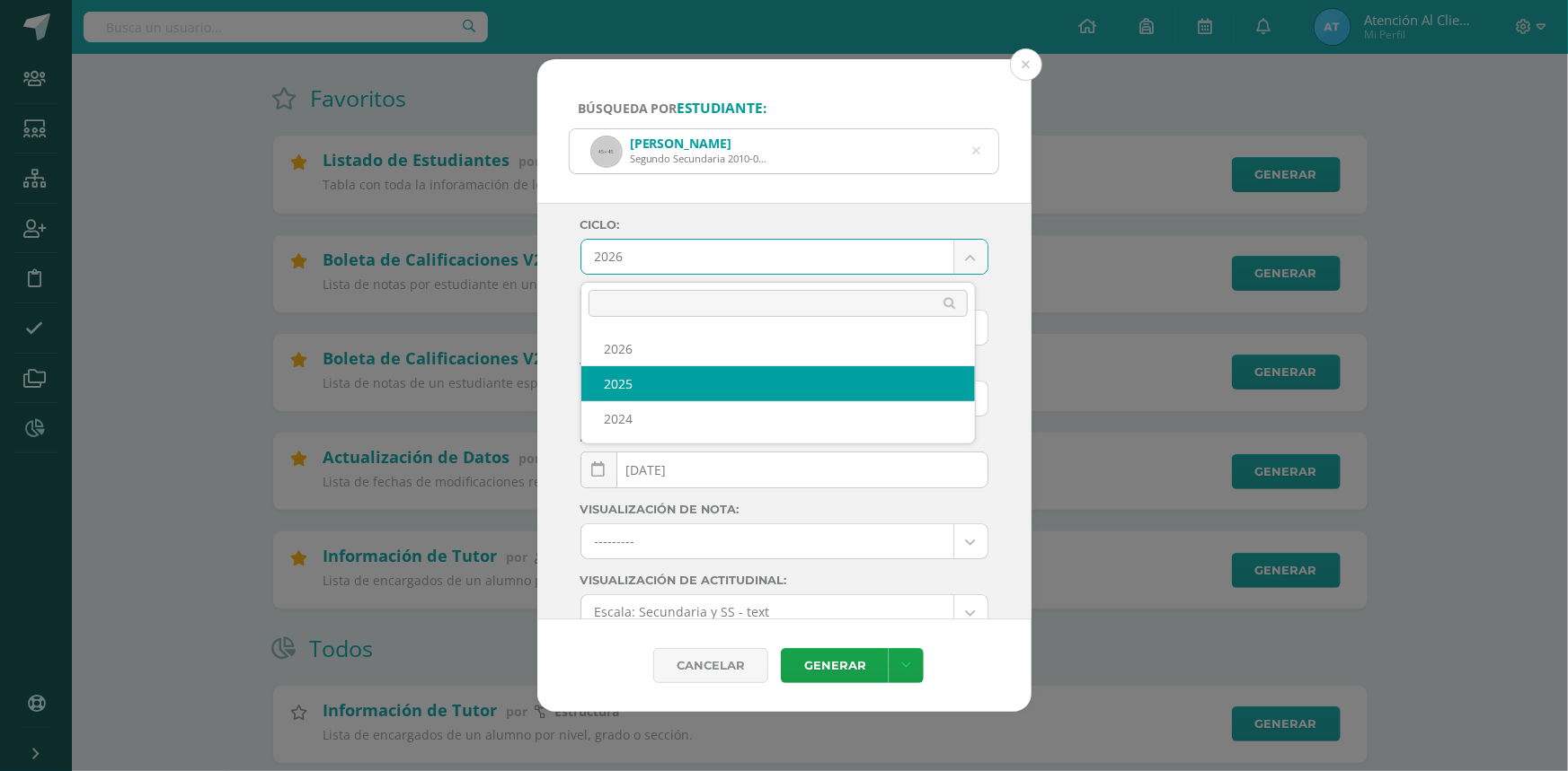
select select "2"
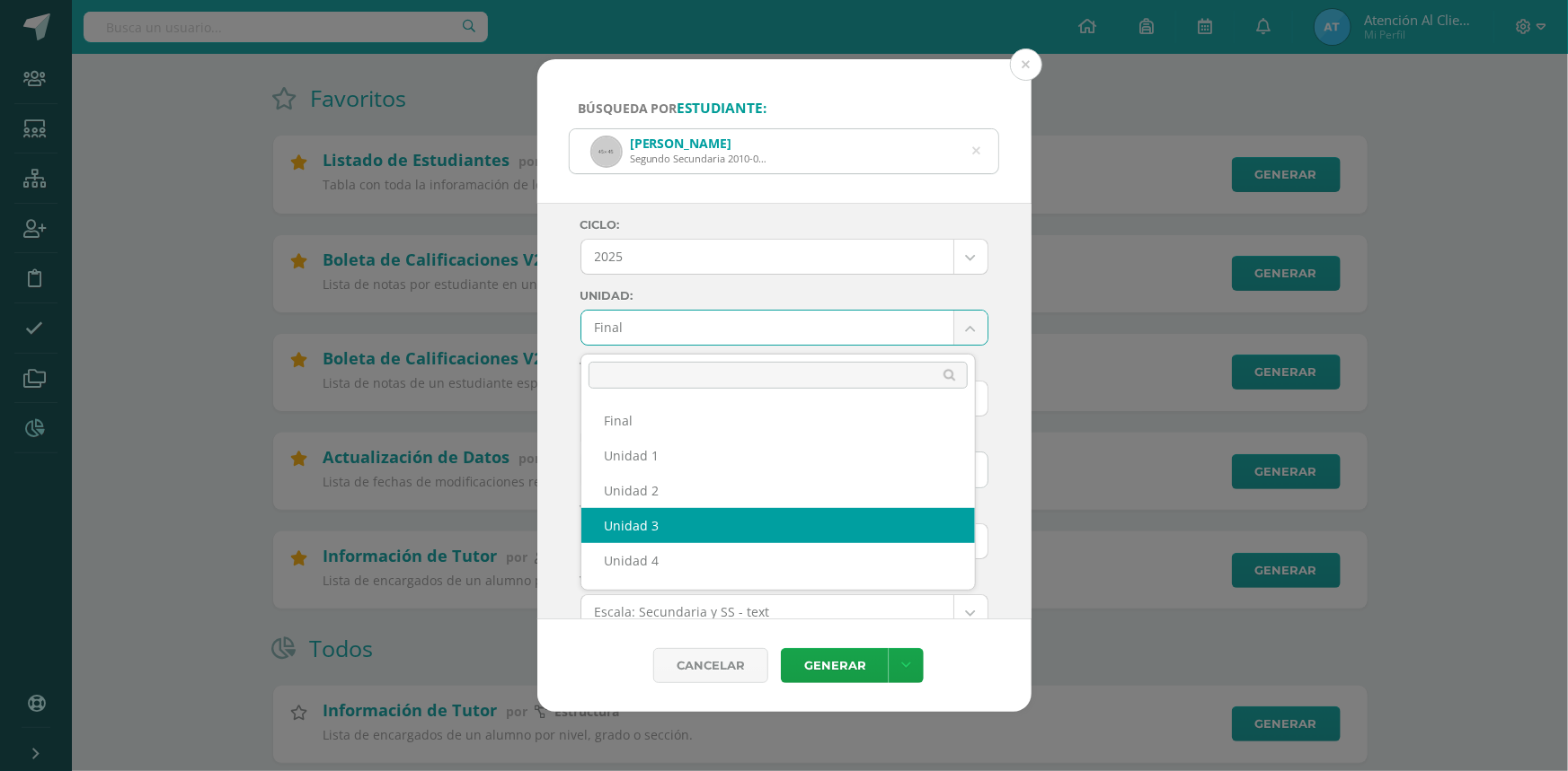
select select "Unidad 3"
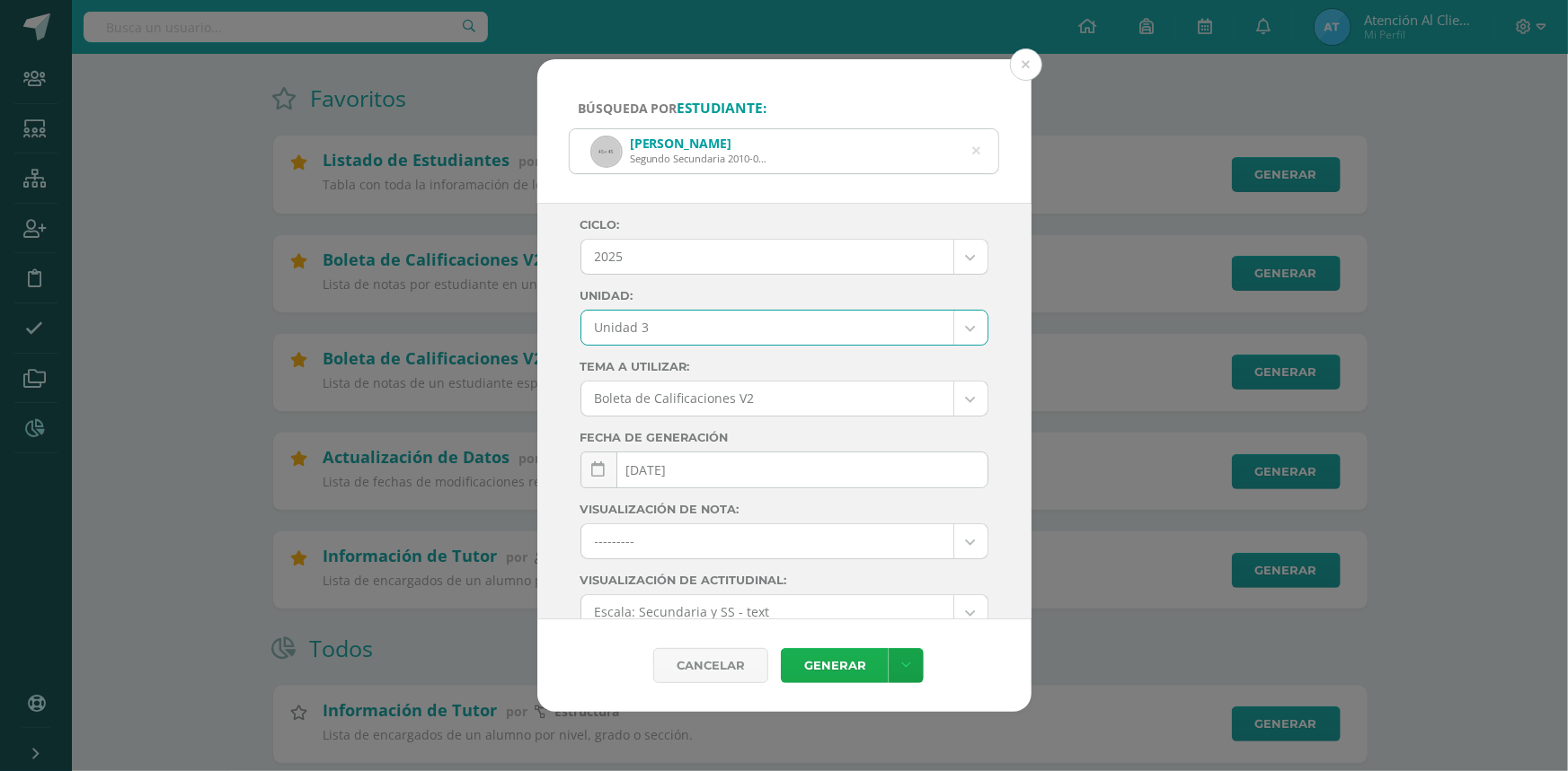
click at [860, 662] on link "Generar" at bounding box center [835, 666] width 108 height 35
